Goal: Task Accomplishment & Management: Manage account settings

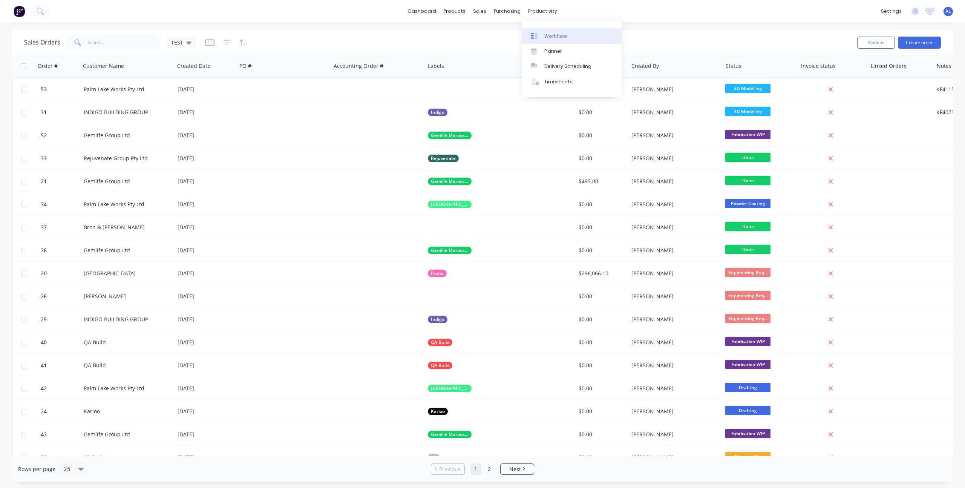
click at [546, 35] on div "Workflow" at bounding box center [556, 36] width 23 height 7
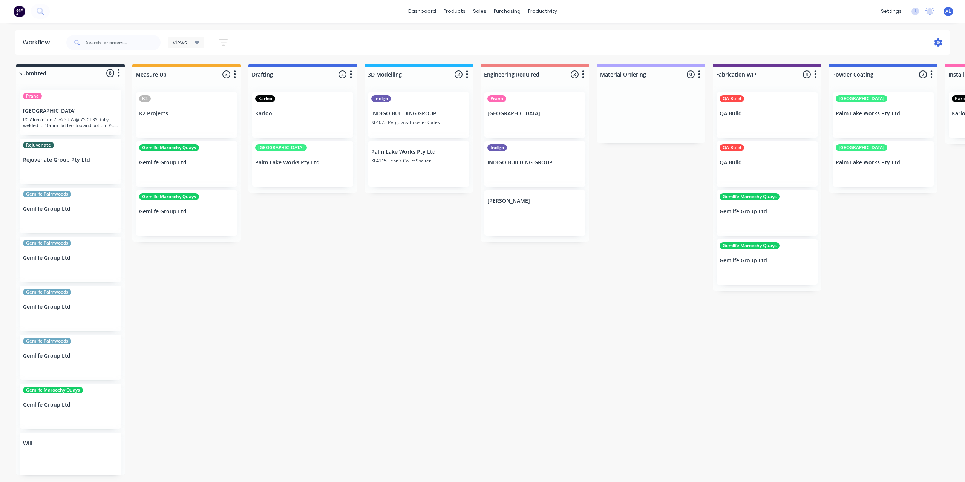
click at [939, 43] on icon at bounding box center [939, 42] width 2 height 2
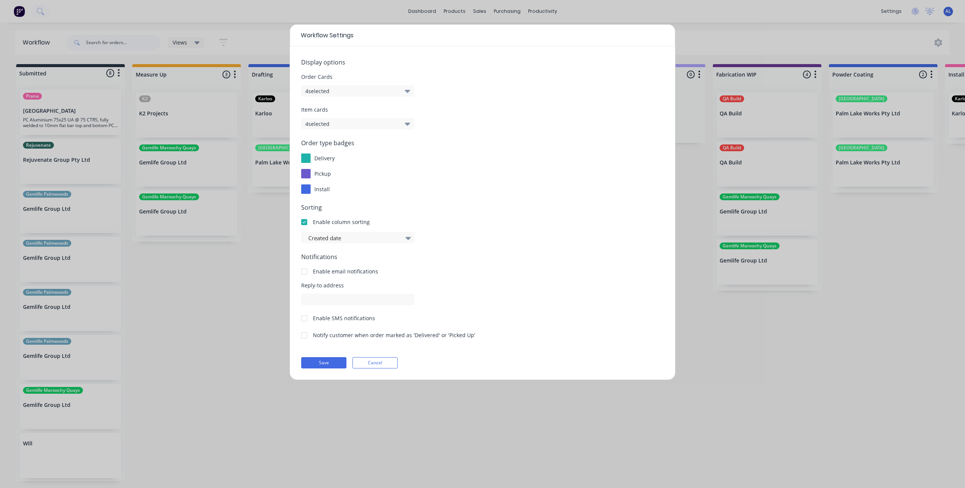
click at [383, 92] on button "4 selected" at bounding box center [357, 90] width 113 height 11
click at [469, 143] on span "Order type badges" at bounding box center [482, 142] width 363 height 9
click at [383, 363] on button "Cancel" at bounding box center [375, 362] width 45 height 11
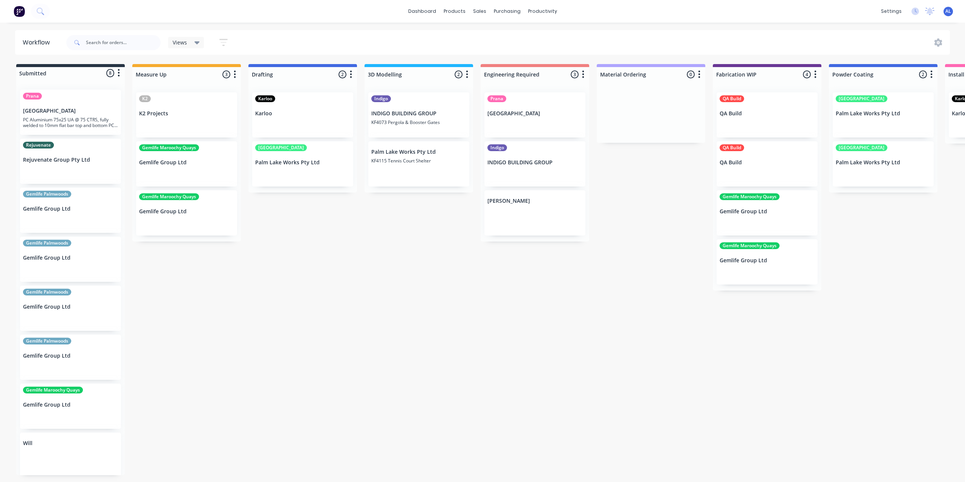
click at [412, 299] on div "Submitted 8 Status colour #273444 hex #273444 Save Cancel Summaries Total order…" at bounding box center [732, 269] width 1476 height 411
click at [412, 161] on p "KF4115 Tennis Court Shelter" at bounding box center [418, 161] width 95 height 6
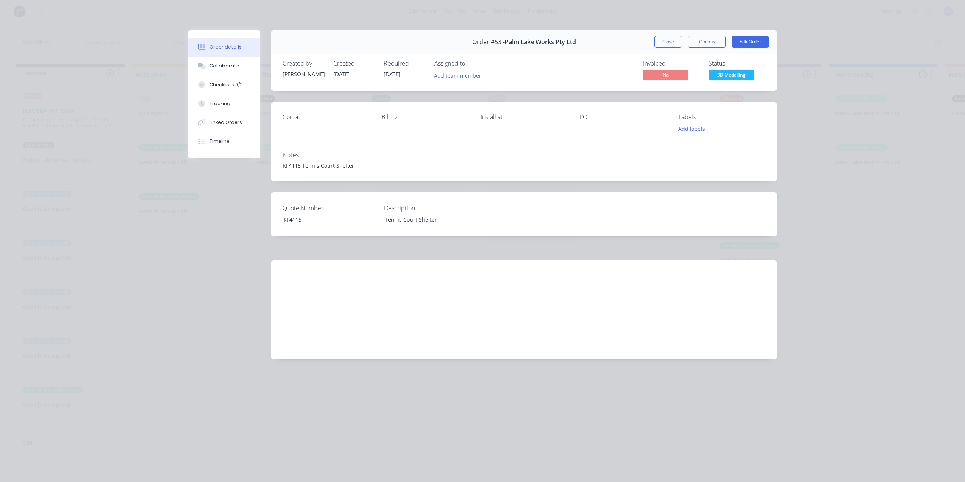
click at [204, 218] on div "Order #53 - Palm Lake Works Pty Ltd Close Options Edit Order Created by Kim Cre…" at bounding box center [483, 200] width 588 height 341
click at [664, 39] on button "Close" at bounding box center [669, 42] width 28 height 12
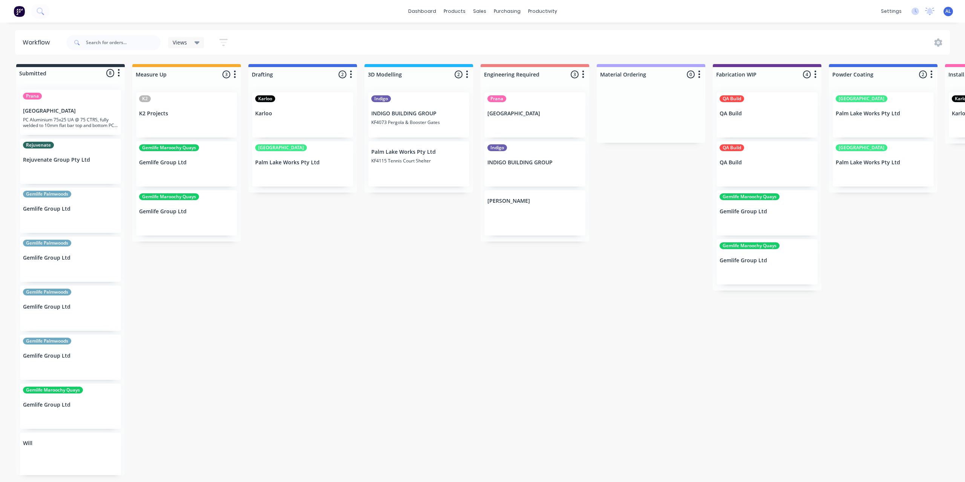
click at [430, 320] on div "Submitted 8 Status colour #273444 hex #273444 Save Cancel Summaries Total order…" at bounding box center [732, 269] width 1476 height 411
click at [482, 33] on icon at bounding box center [482, 36] width 7 height 7
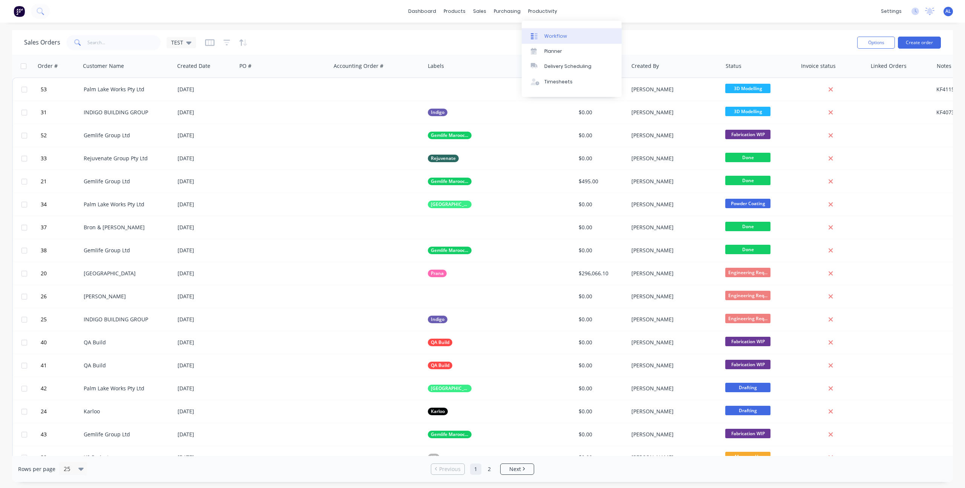
click at [537, 35] on icon at bounding box center [536, 36] width 3 height 6
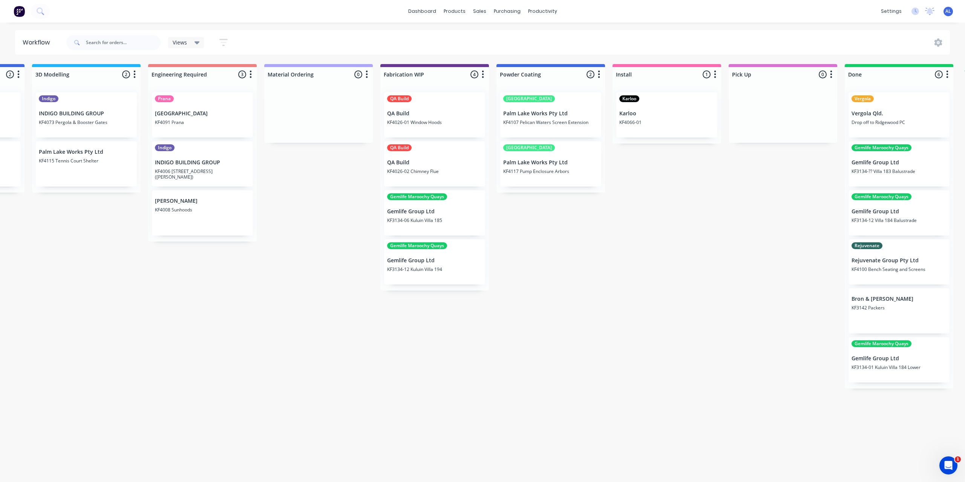
scroll to position [0, 321]
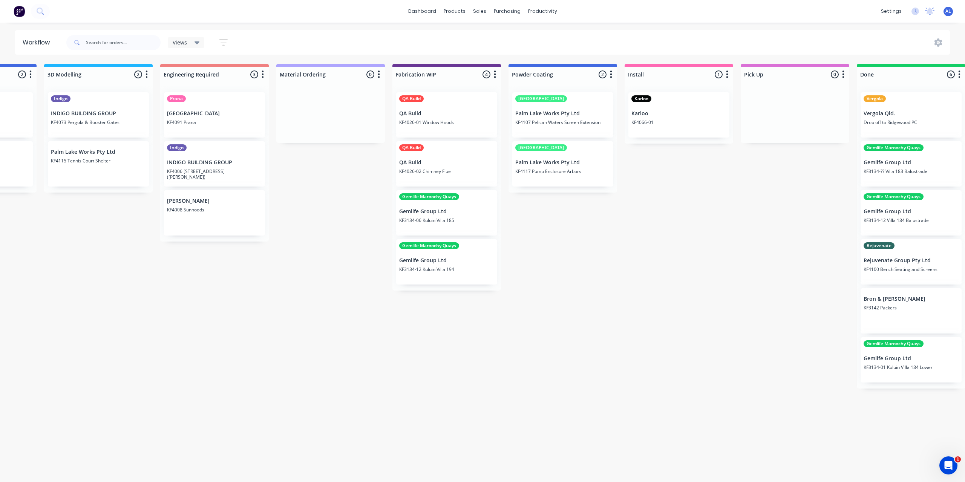
drag, startPoint x: 652, startPoint y: 459, endPoint x: 722, endPoint y: 454, distance: 70.3
click at [722, 454] on div "Submitted 8 Status colour #273444 hex #273444 Save Cancel Summaries Total order…" at bounding box center [412, 269] width 1476 height 411
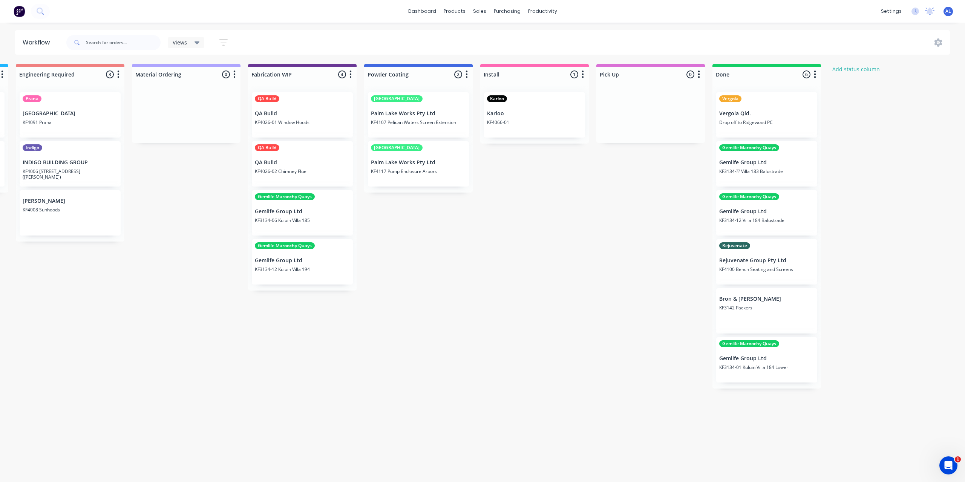
scroll to position [0, 432]
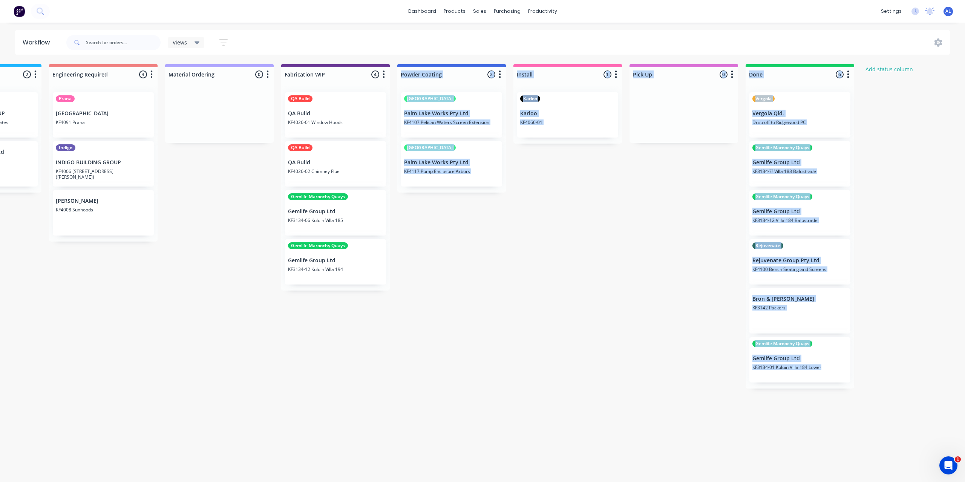
drag, startPoint x: 713, startPoint y: 478, endPoint x: 452, endPoint y: 476, distance: 261.3
click at [493, 470] on div "Submitted 8 Status colour #273444 hex #273444 Save Cancel Summaries Total order…" at bounding box center [301, 269] width 1476 height 411
click at [400, 425] on div "Submitted 8 Status colour #273444 hex #273444 Save Cancel Summaries Total order…" at bounding box center [301, 269] width 1476 height 411
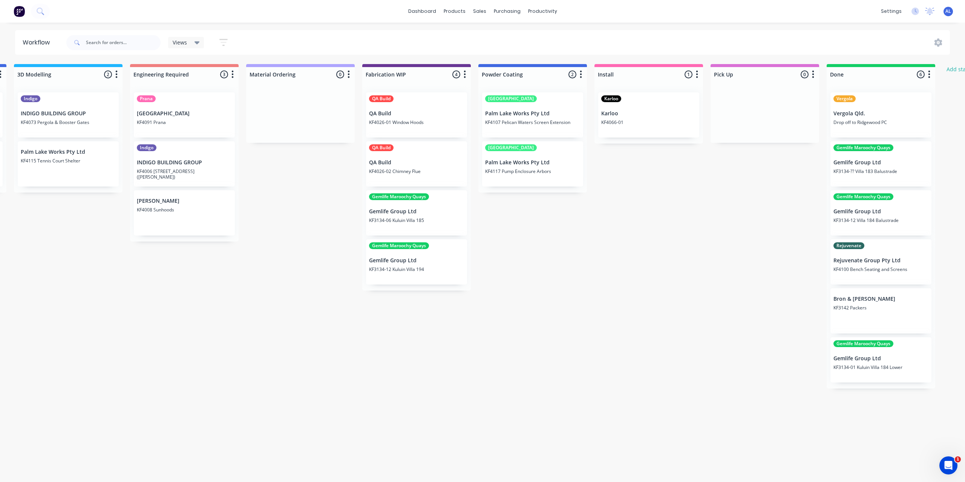
scroll to position [0, 350]
click at [569, 352] on div "Submitted 8 Status colour #273444 hex #273444 Save Cancel Summaries Total order…" at bounding box center [382, 269] width 1476 height 411
drag, startPoint x: 519, startPoint y: 174, endPoint x: 643, endPoint y: 158, distance: 124.8
click at [651, 158] on div "Submitted 8 Status colour #273444 hex #273444 Save Cancel Summaries Total order…" at bounding box center [382, 269] width 1476 height 411
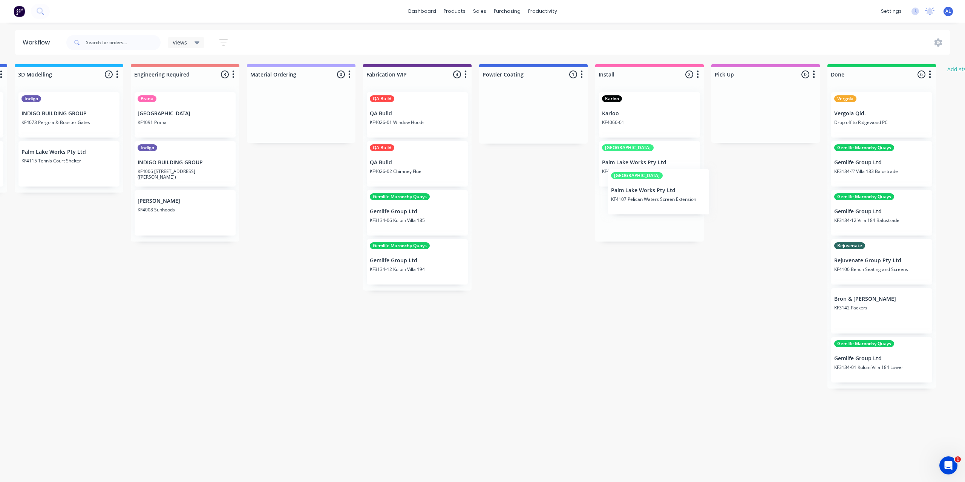
drag, startPoint x: 512, startPoint y: 114, endPoint x: 640, endPoint y: 193, distance: 150.6
click at [640, 193] on div "Submitted 8 Status colour #273444 hex #273444 Save Cancel Summaries Total order…" at bounding box center [382, 269] width 1476 height 411
click at [529, 286] on div "Submitted 8 Status colour #273444 hex #273444 Save Cancel Summaries Total order…" at bounding box center [382, 269] width 1476 height 411
